Goal: Transaction & Acquisition: Purchase product/service

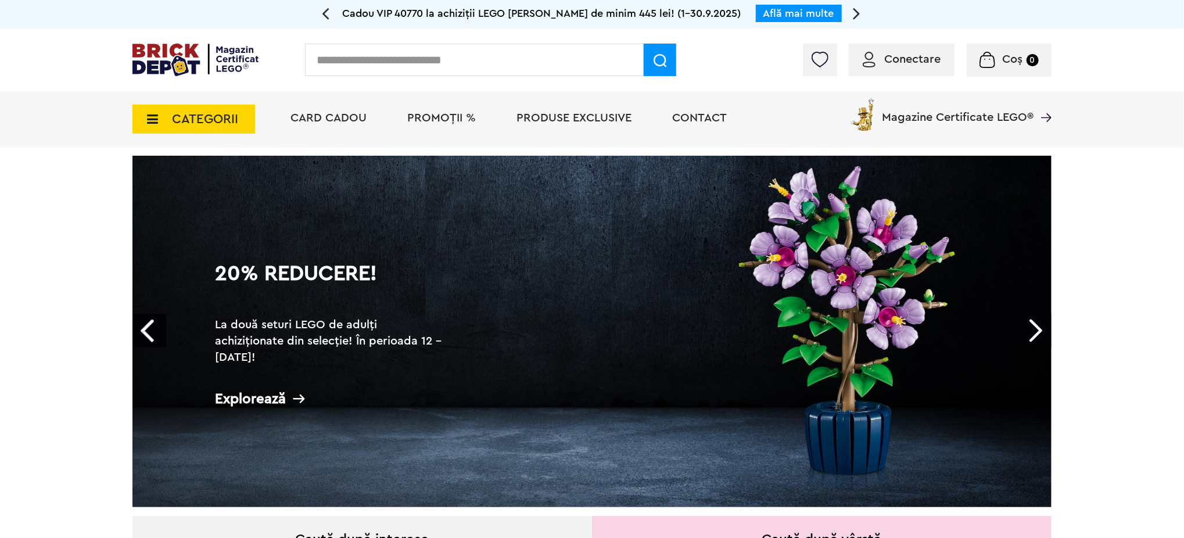
click at [429, 120] on span "PROMOȚII %" at bounding box center [441, 118] width 69 height 12
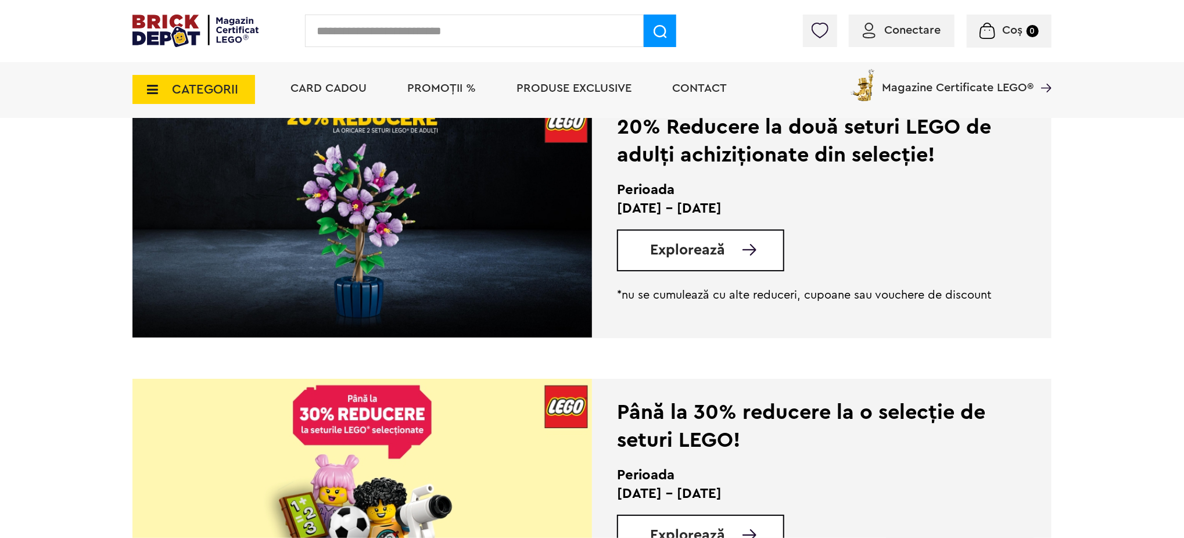
scroll to position [310, 0]
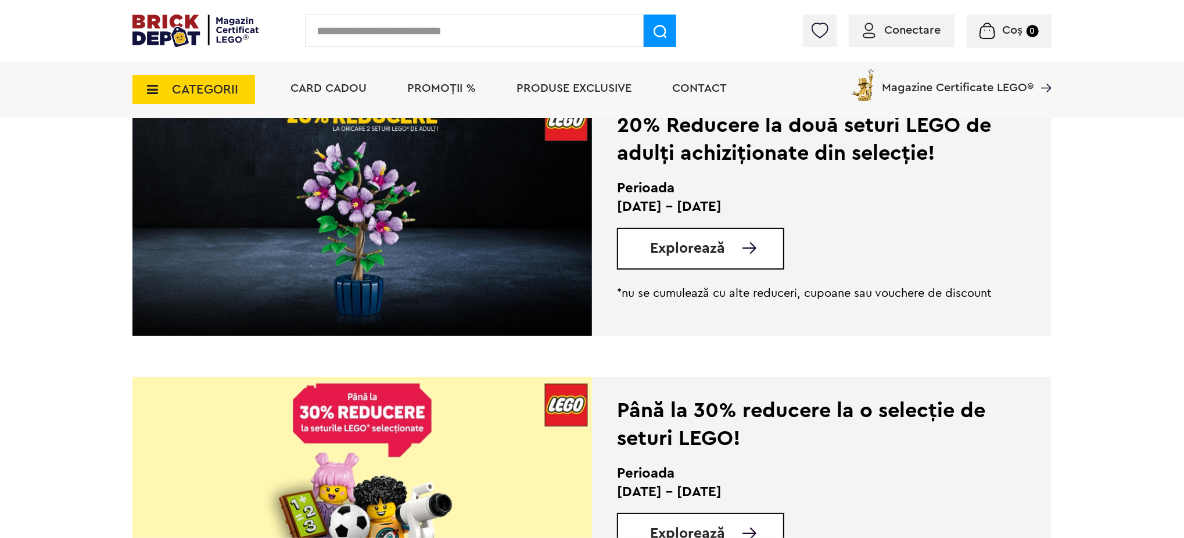
click at [700, 260] on div "Explorează" at bounding box center [700, 249] width 167 height 42
click at [696, 246] on span "Explorează" at bounding box center [687, 248] width 75 height 15
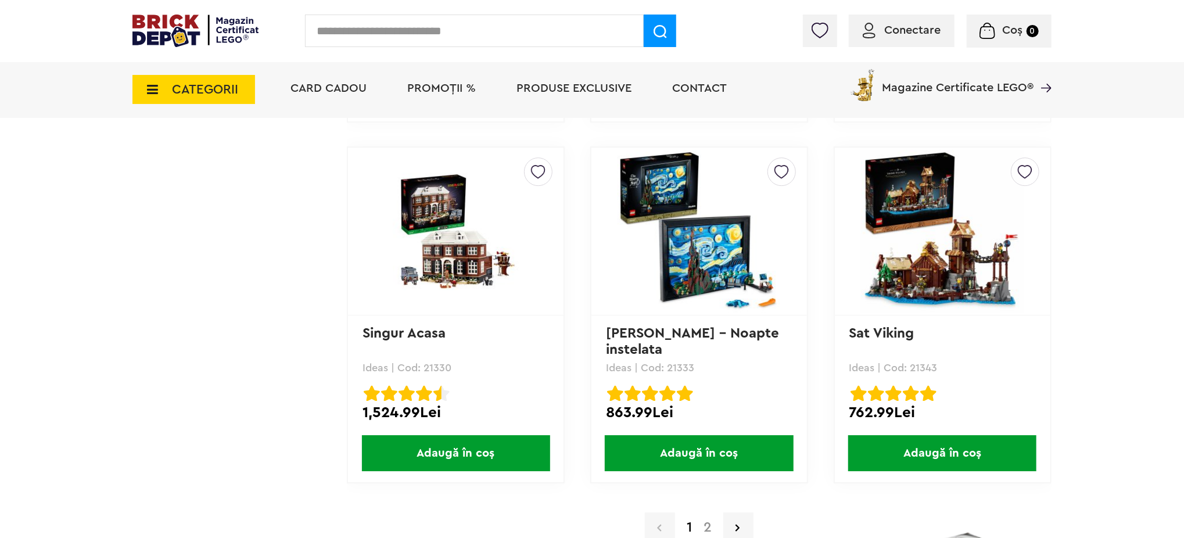
scroll to position [11229, 0]
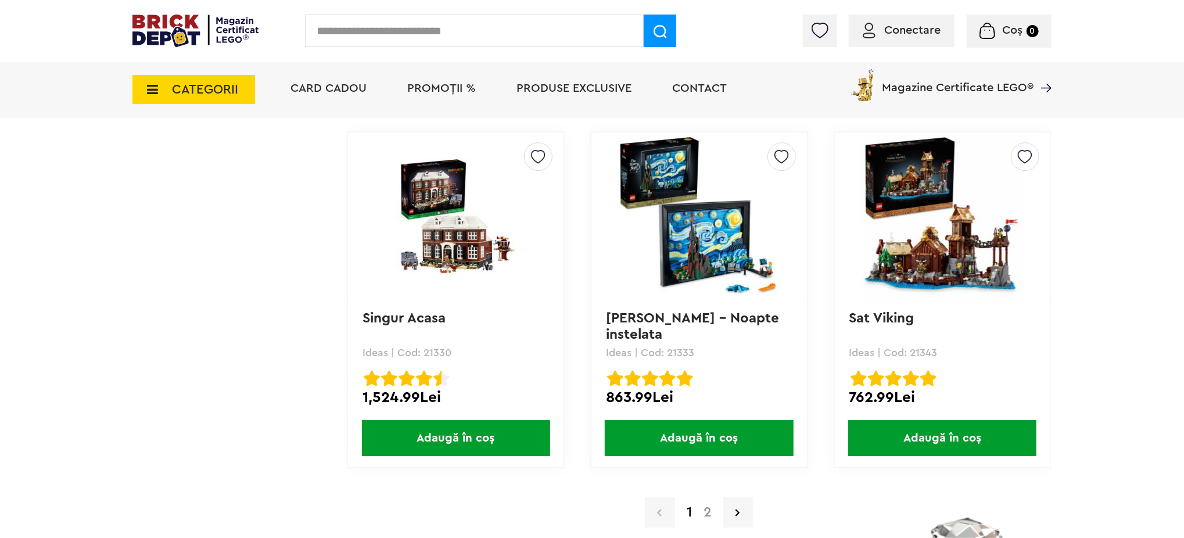
click at [706, 505] on link "2" at bounding box center [708, 512] width 20 height 14
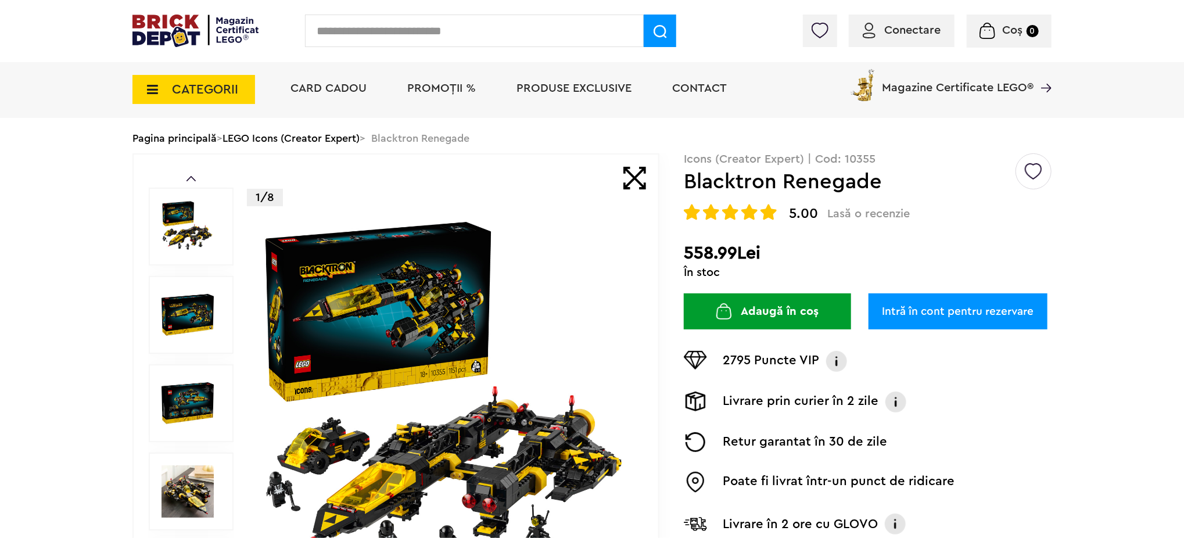
scroll to position [77, 0]
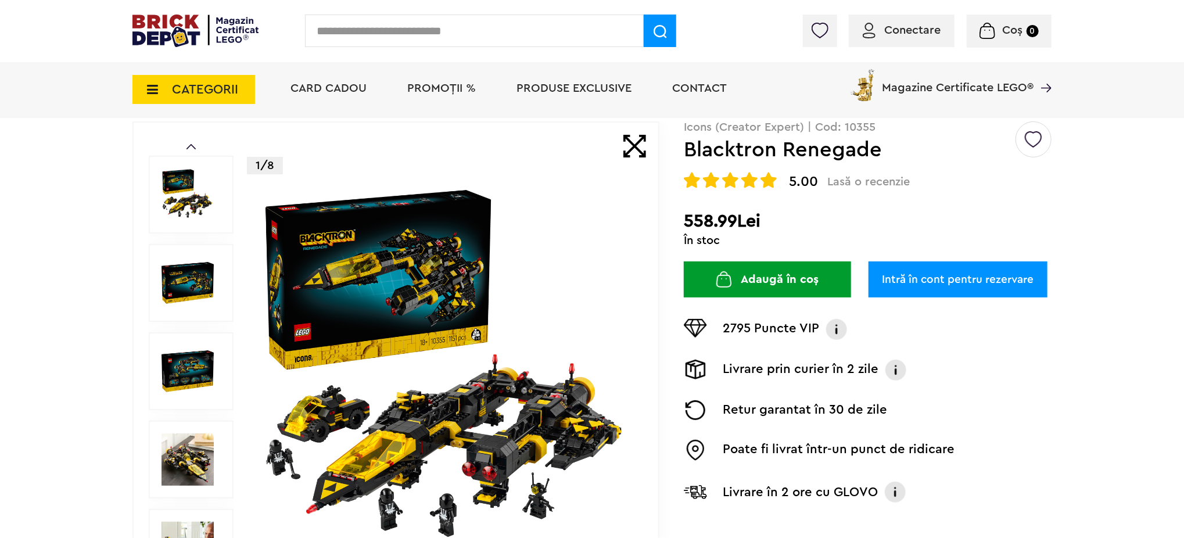
click at [186, 278] on img at bounding box center [187, 283] width 52 height 52
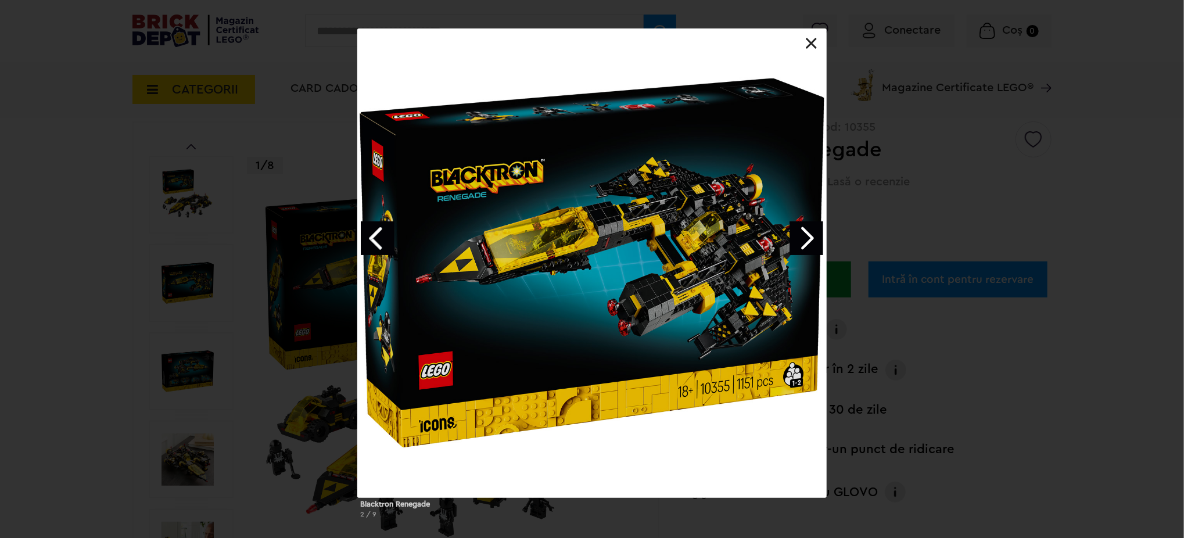
click at [814, 42] on link at bounding box center [812, 44] width 12 height 12
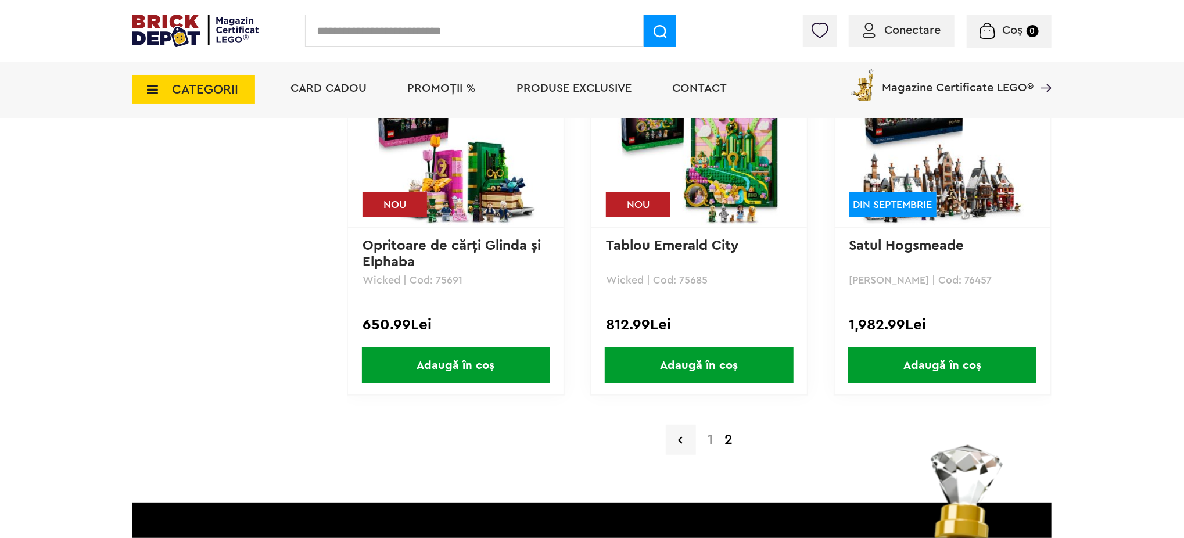
scroll to position [9138, 0]
